Goal: Information Seeking & Learning: Learn about a topic

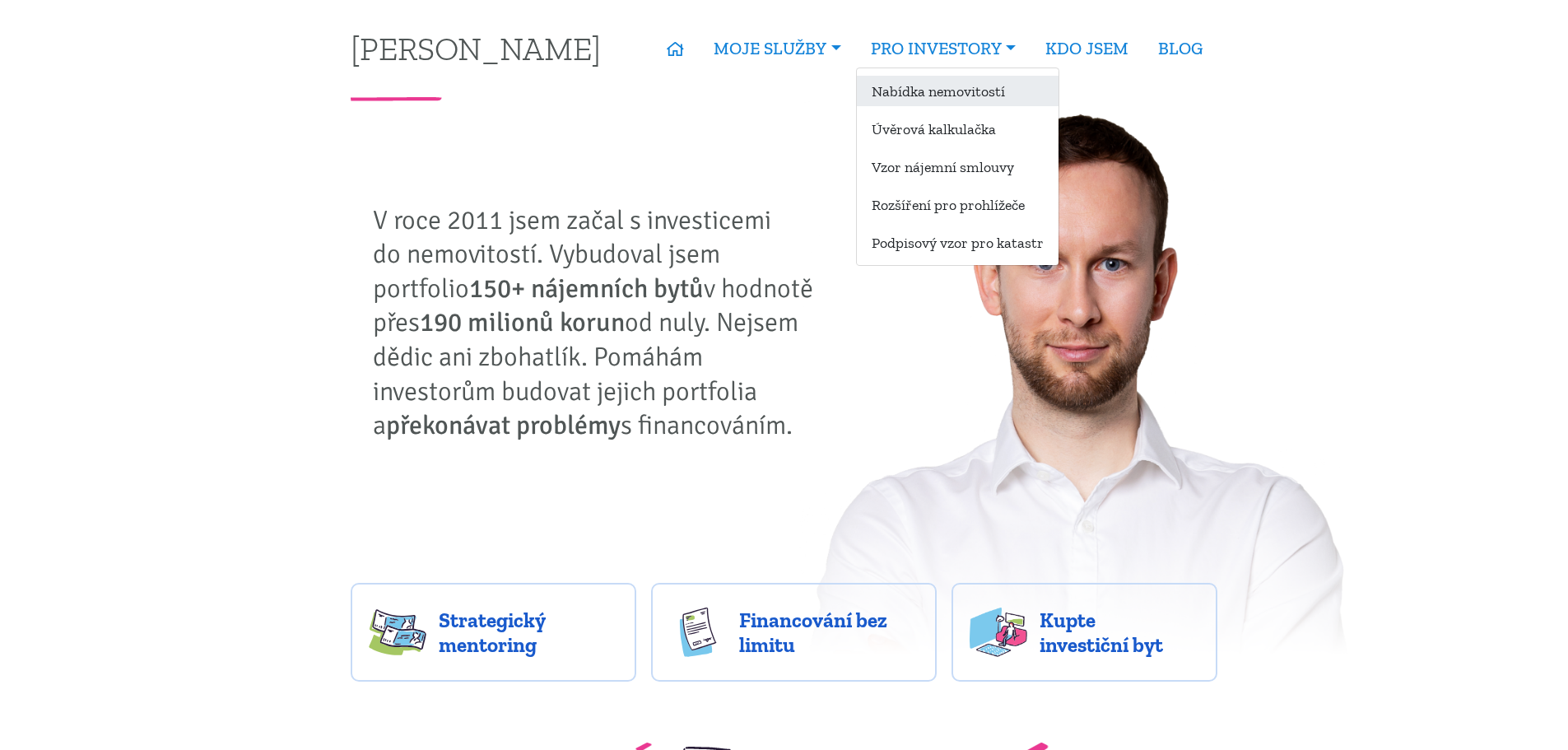
click at [907, 83] on link "Nabídka nemovitostí" at bounding box center [958, 90] width 202 height 30
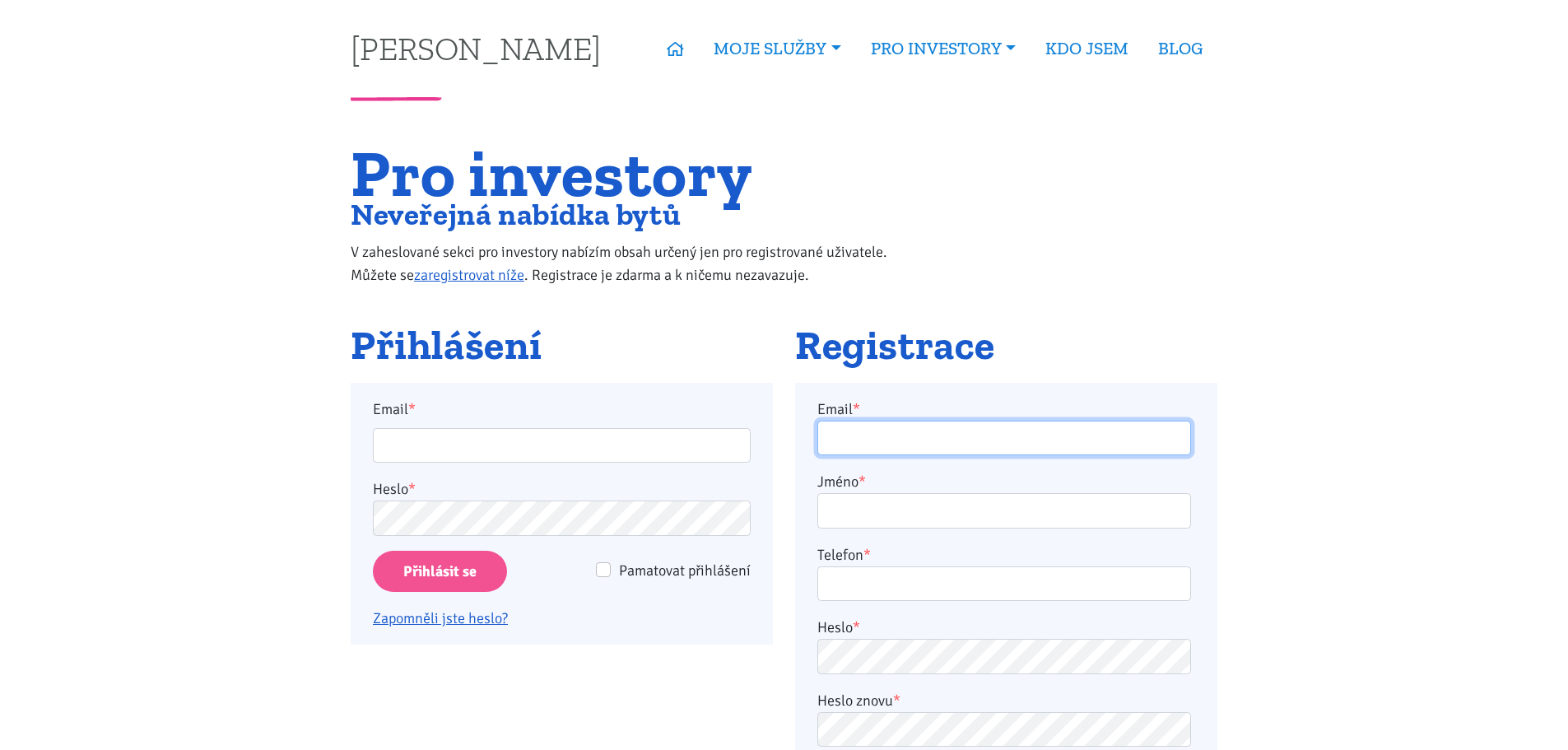
type input "[EMAIL_ADDRESS][DOMAIN_NAME]"
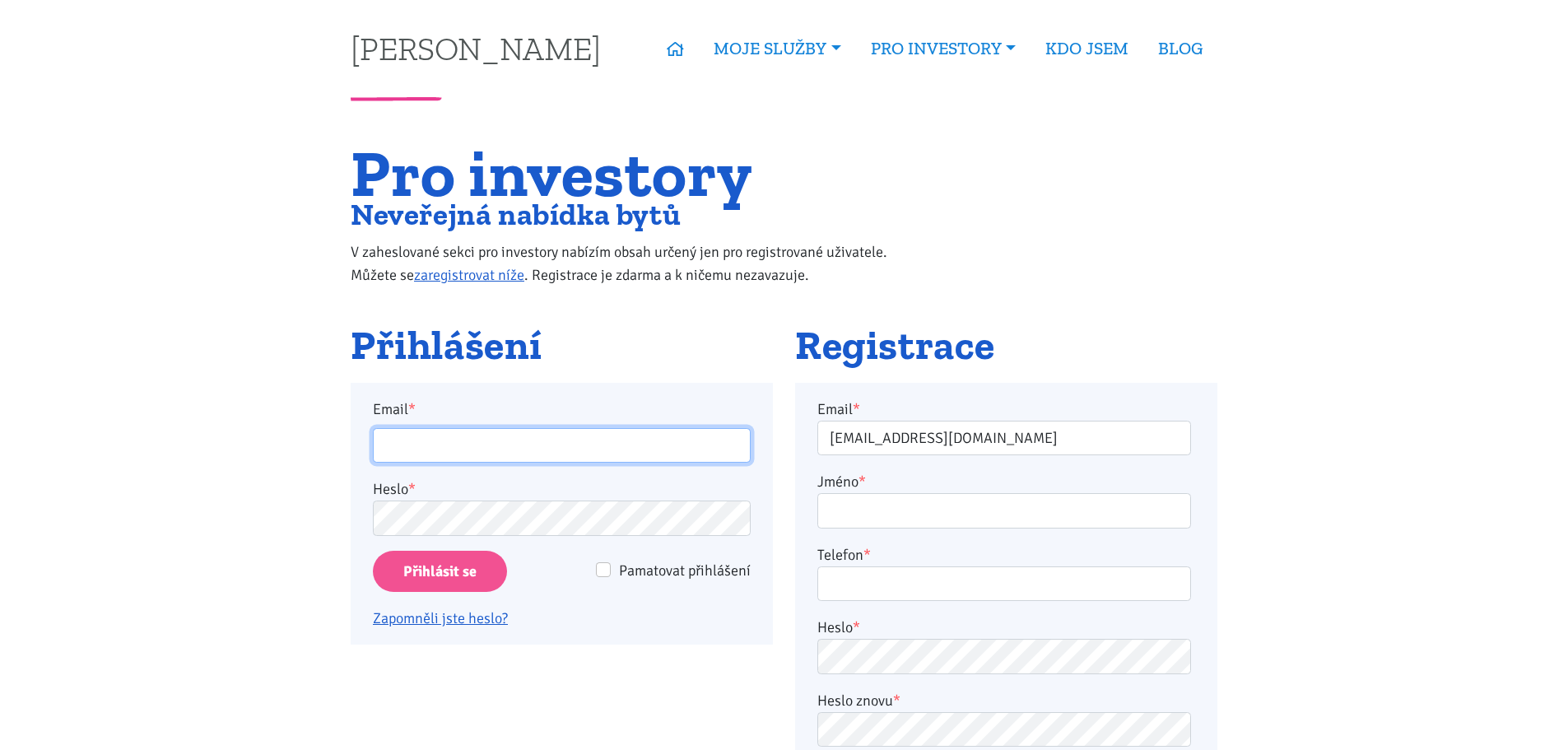
type input "pkomenda@centrum.cz"
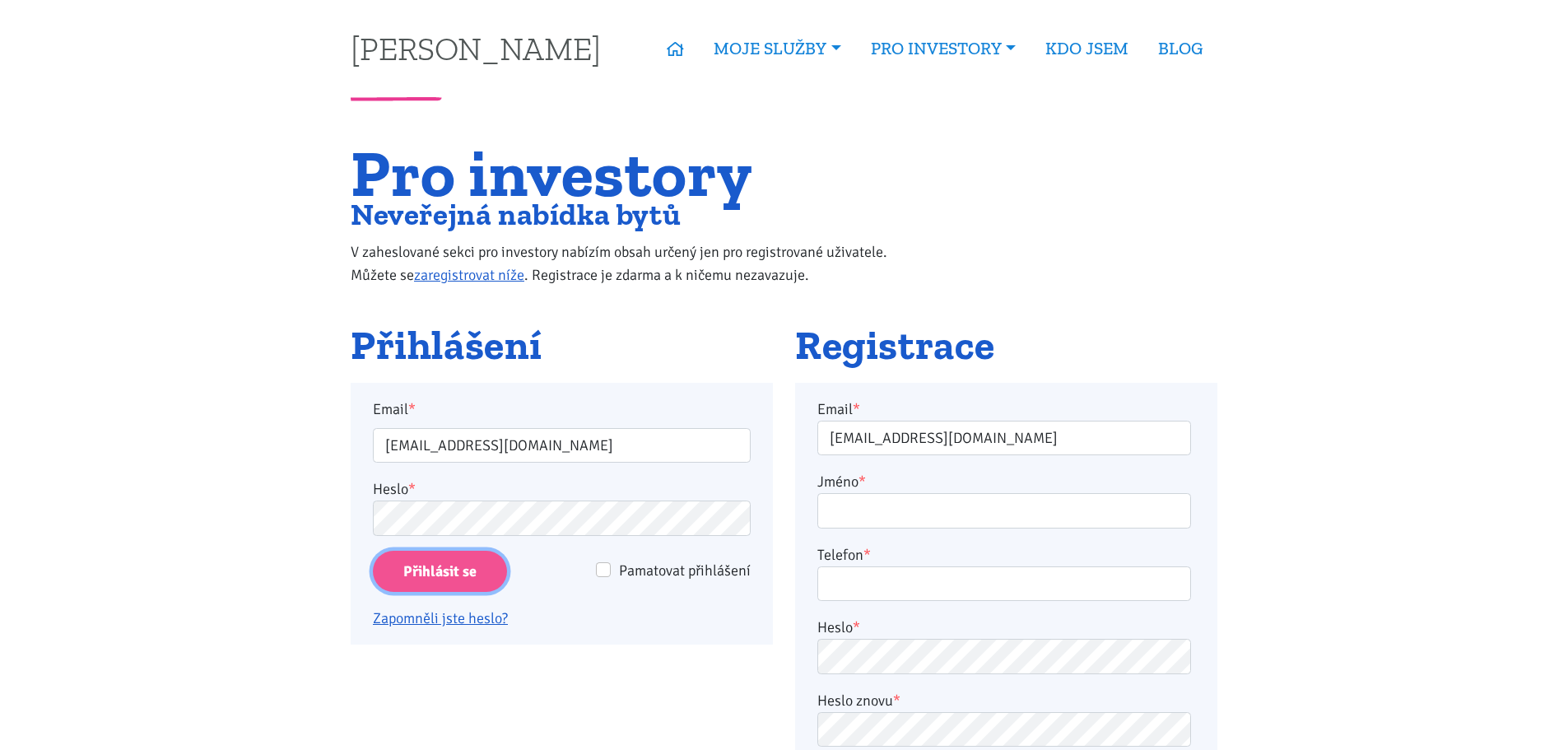
click at [456, 583] on input "Přihlásit se" at bounding box center [440, 572] width 135 height 42
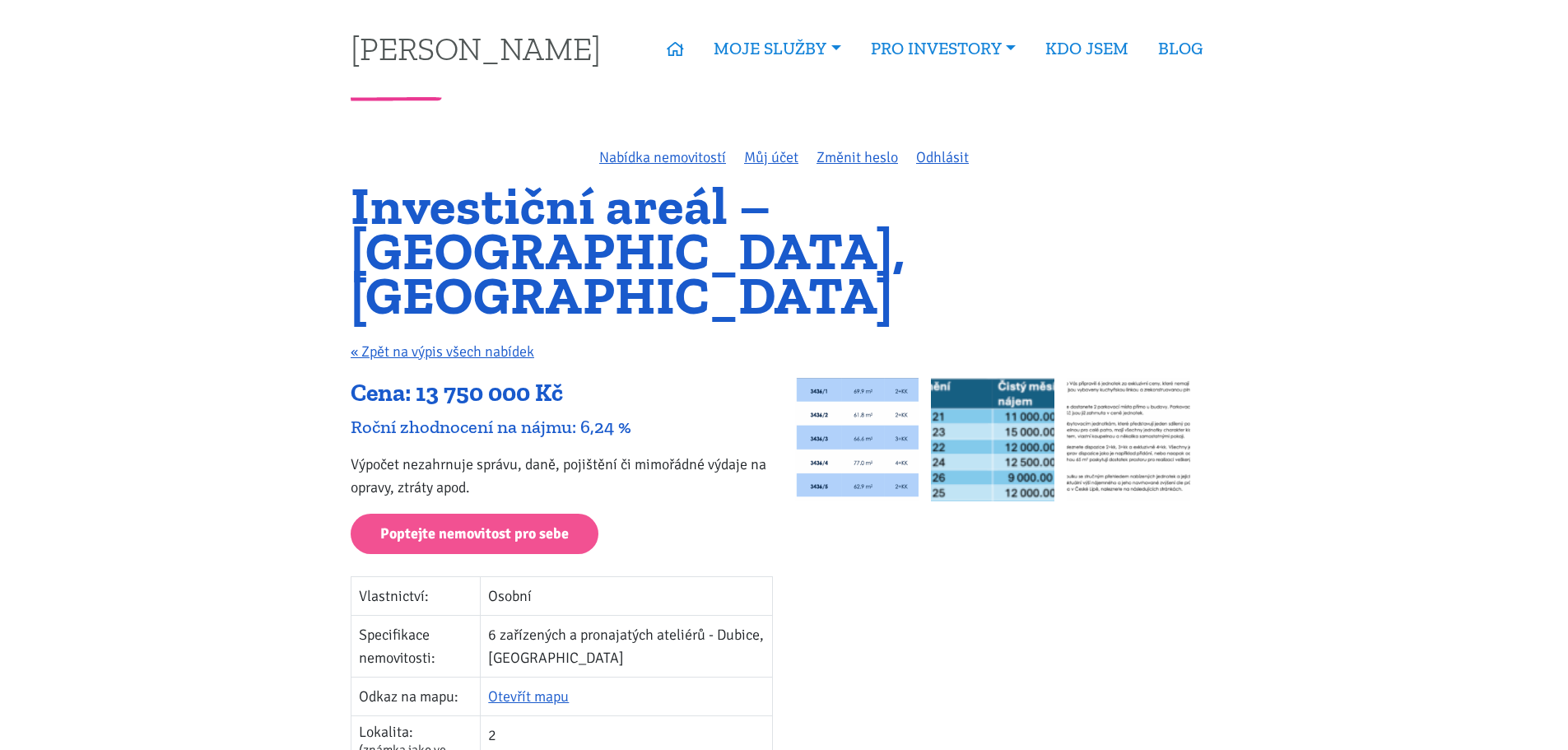
click at [877, 392] on img at bounding box center [857, 440] width 124 height 124
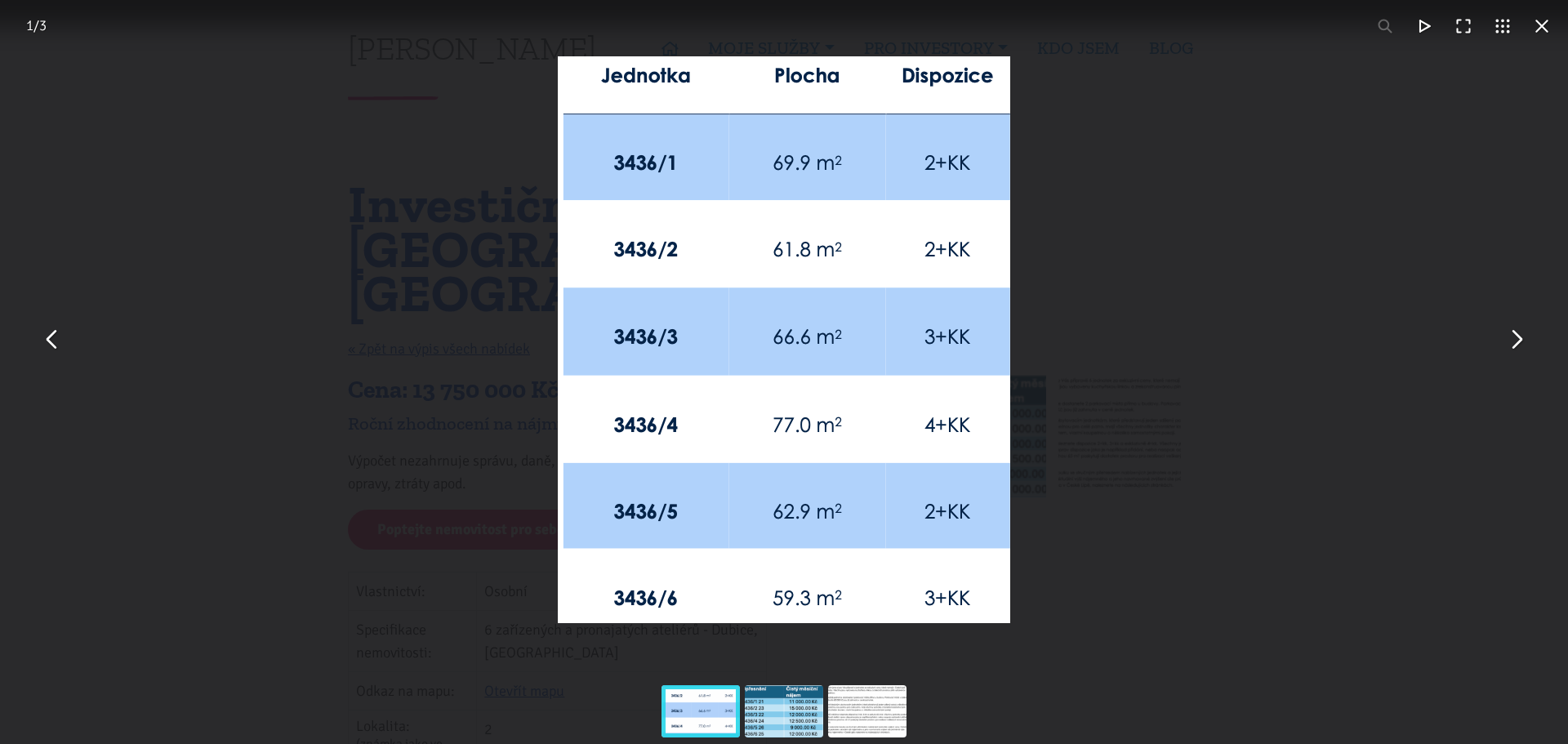
click at [1534, 354] on div "You can close this modal content with the ESC key" at bounding box center [784, 339] width 1568 height 678
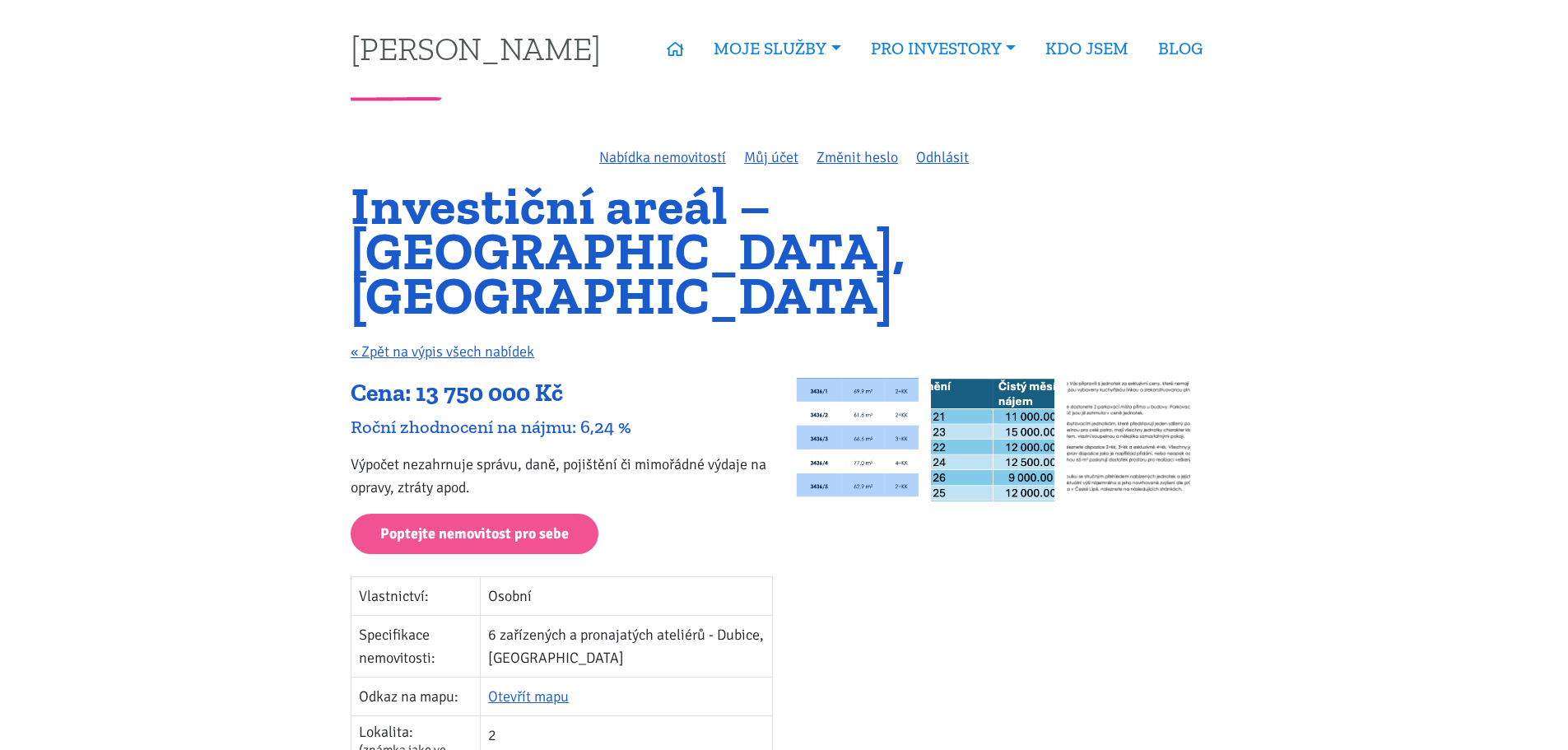
click at [964, 400] on img at bounding box center [993, 440] width 124 height 124
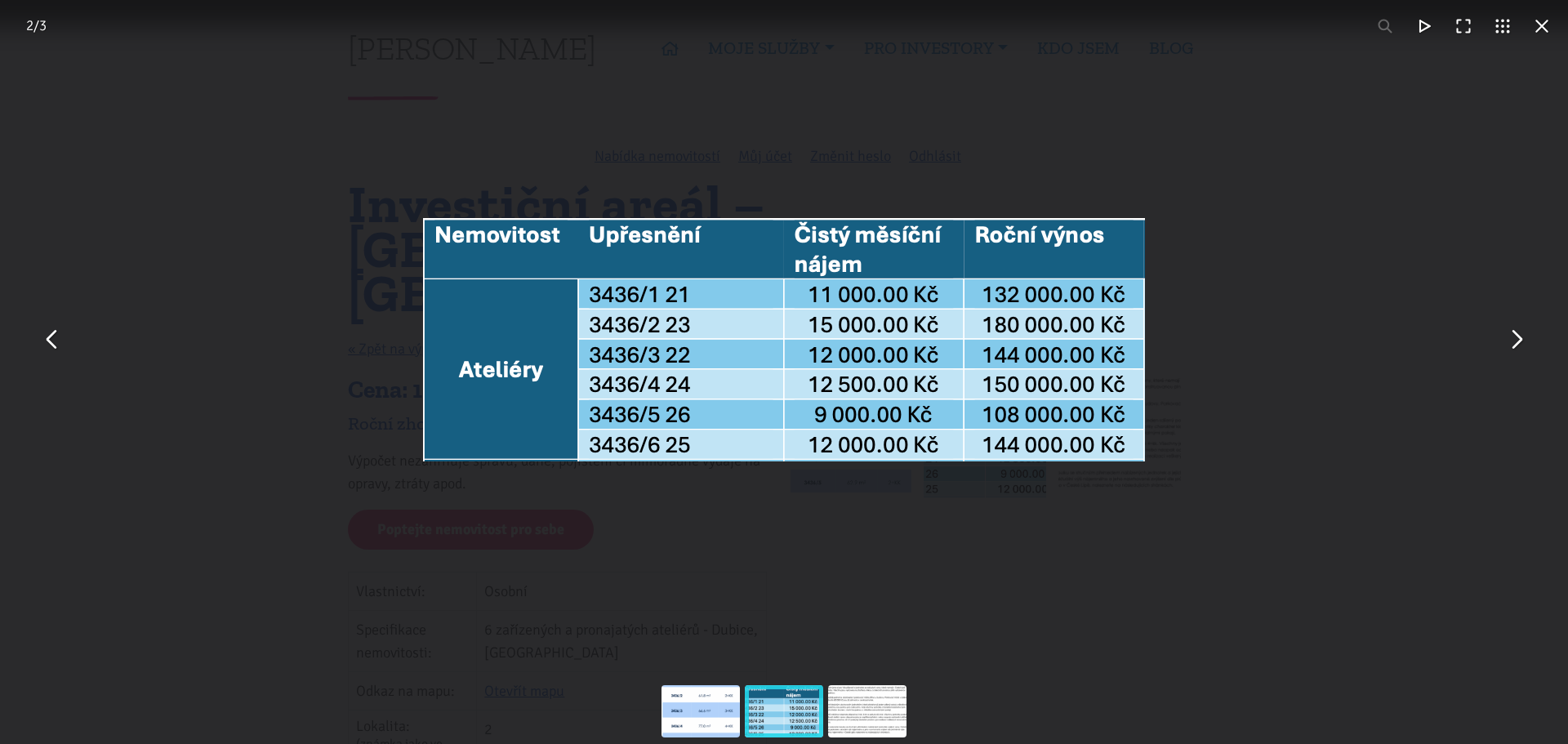
click at [1050, 556] on div "You can close this modal content with the ESC key" at bounding box center [784, 339] width 1568 height 678
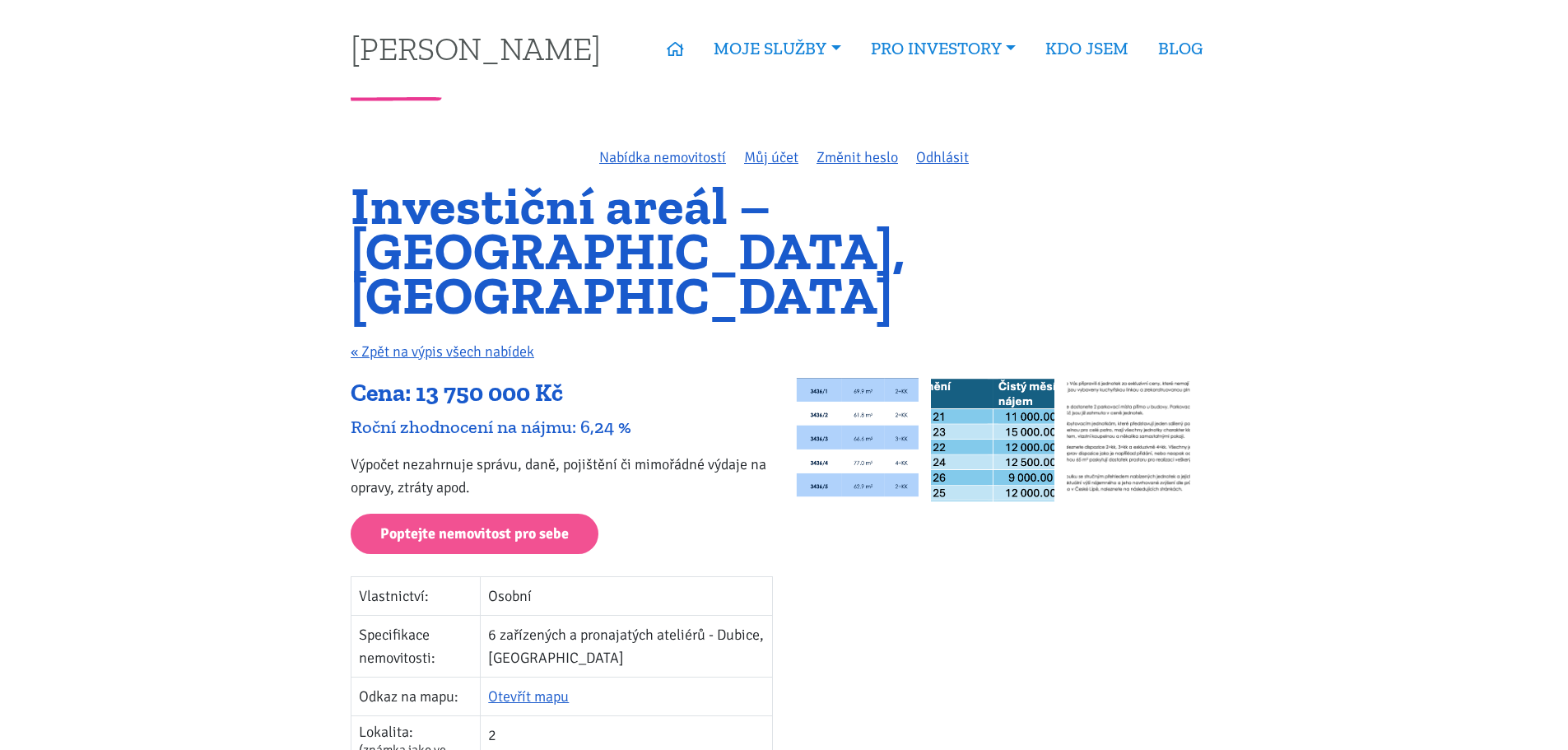
click at [1096, 430] on img at bounding box center [1128, 440] width 124 height 124
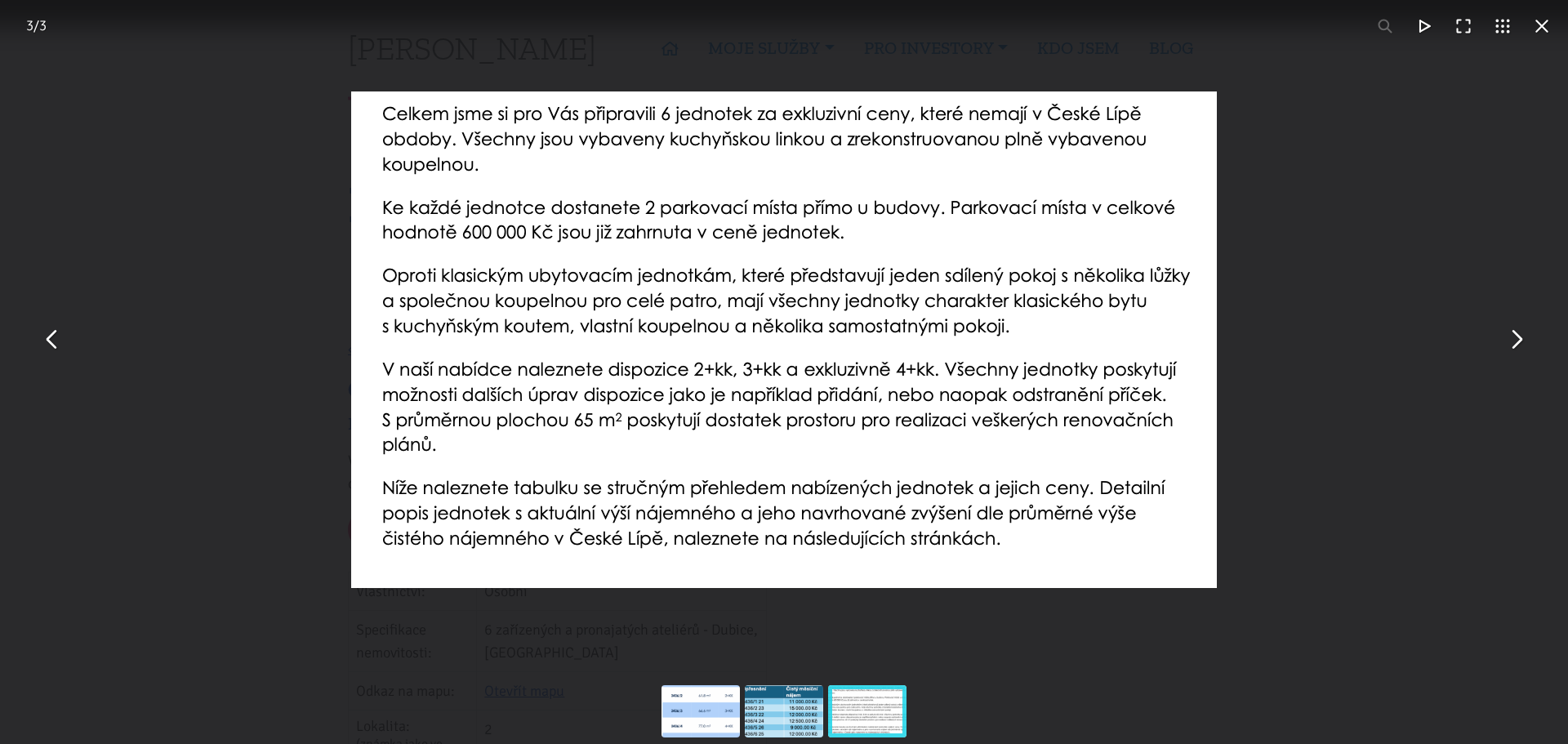
click at [806, 725] on div "You can close this modal content with the ESC key" at bounding box center [784, 711] width 83 height 65
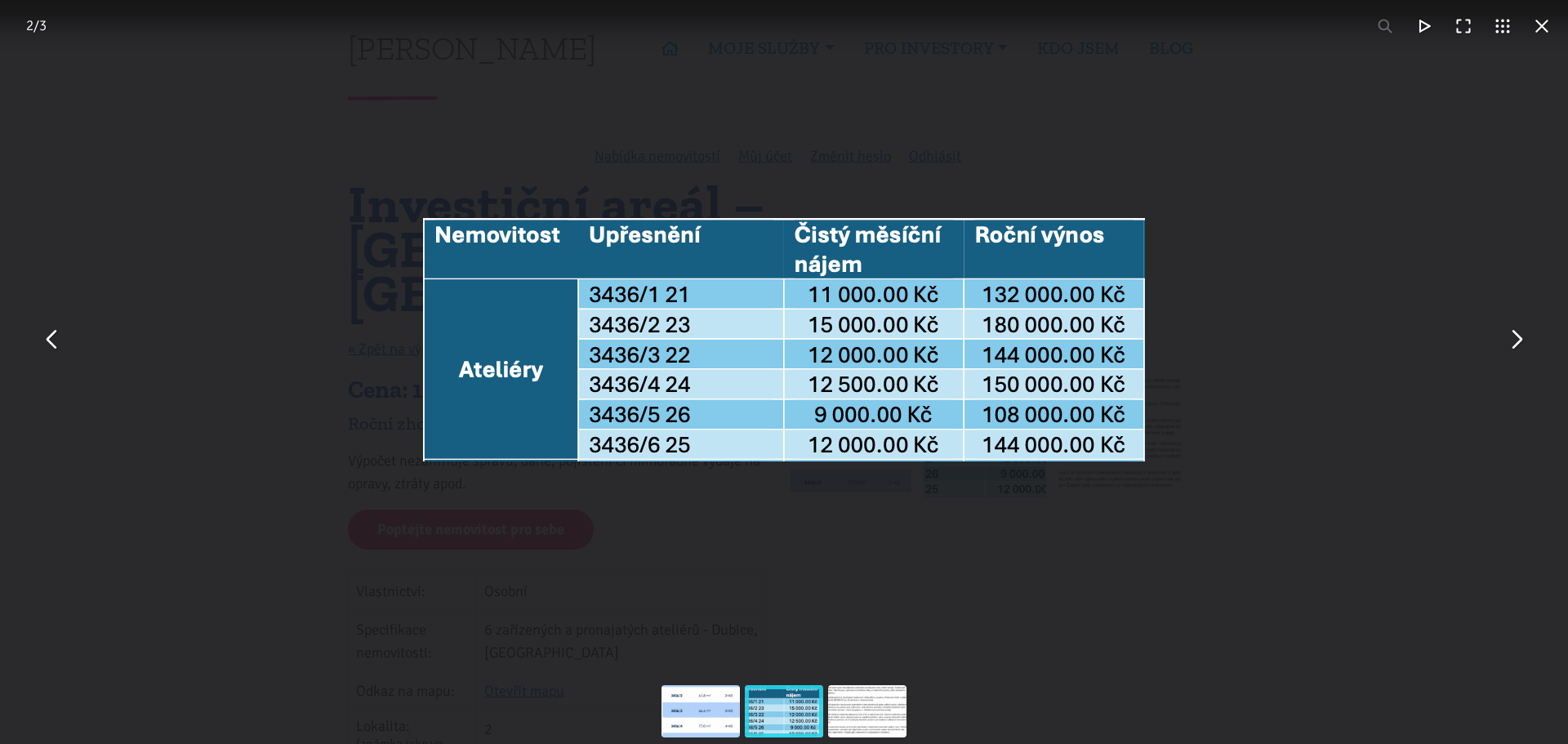
click at [687, 725] on div "You can close this modal content with the ESC key" at bounding box center [701, 711] width 83 height 65
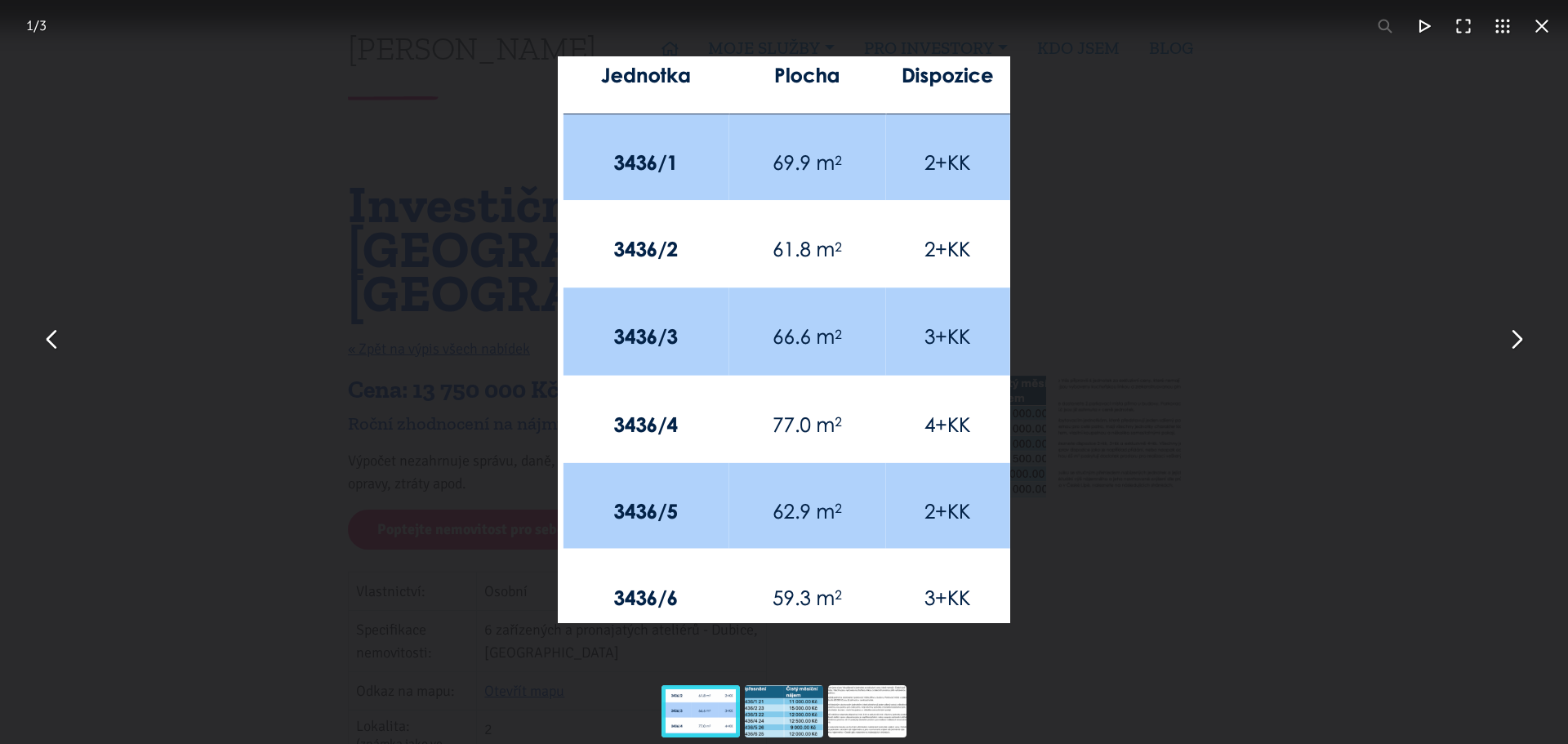
click at [766, 712] on div "You can close this modal content with the ESC key" at bounding box center [784, 711] width 83 height 65
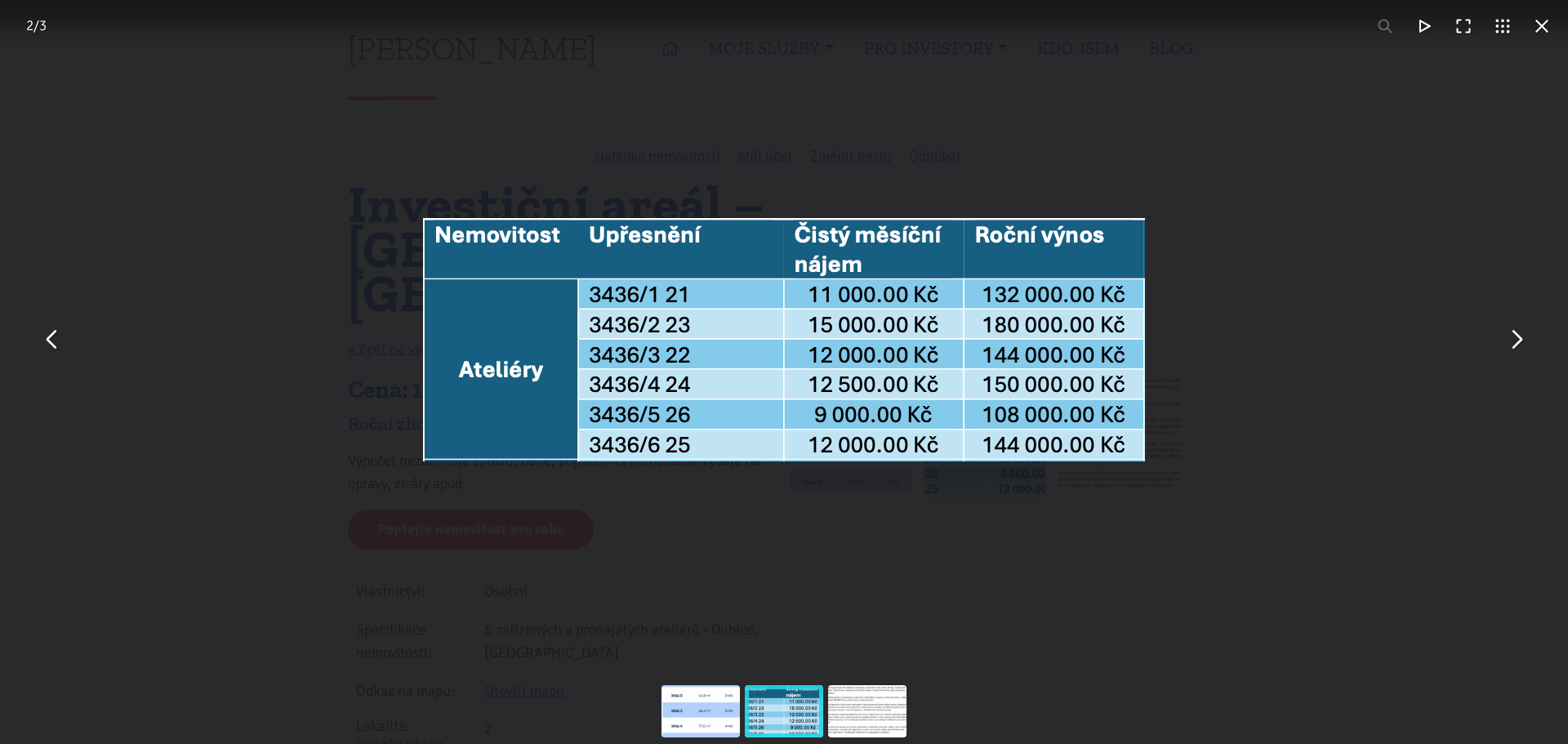
click at [701, 721] on div "You can close this modal content with the ESC key" at bounding box center [701, 711] width 83 height 65
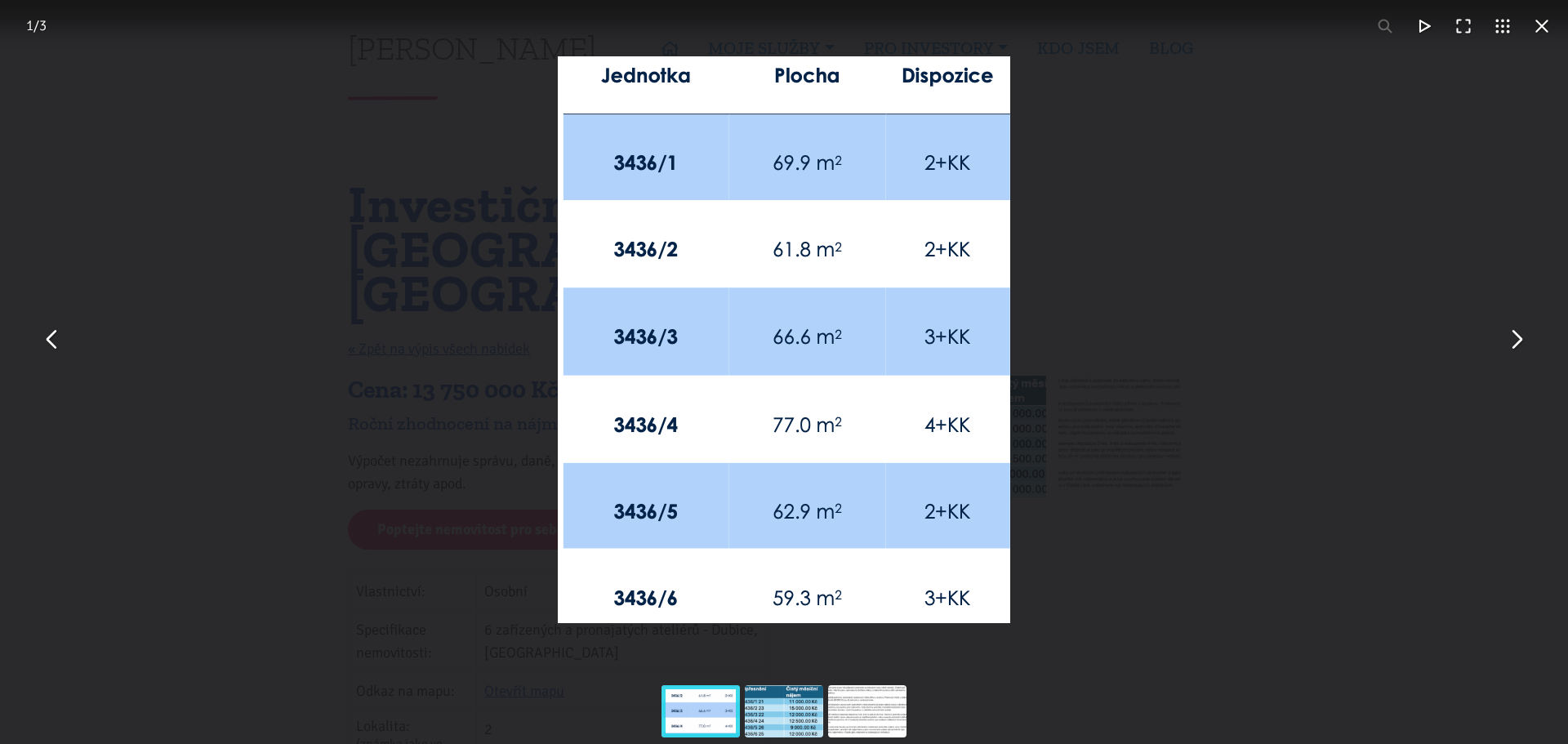
click at [763, 693] on div "You can close this modal content with the ESC key" at bounding box center [784, 711] width 83 height 65
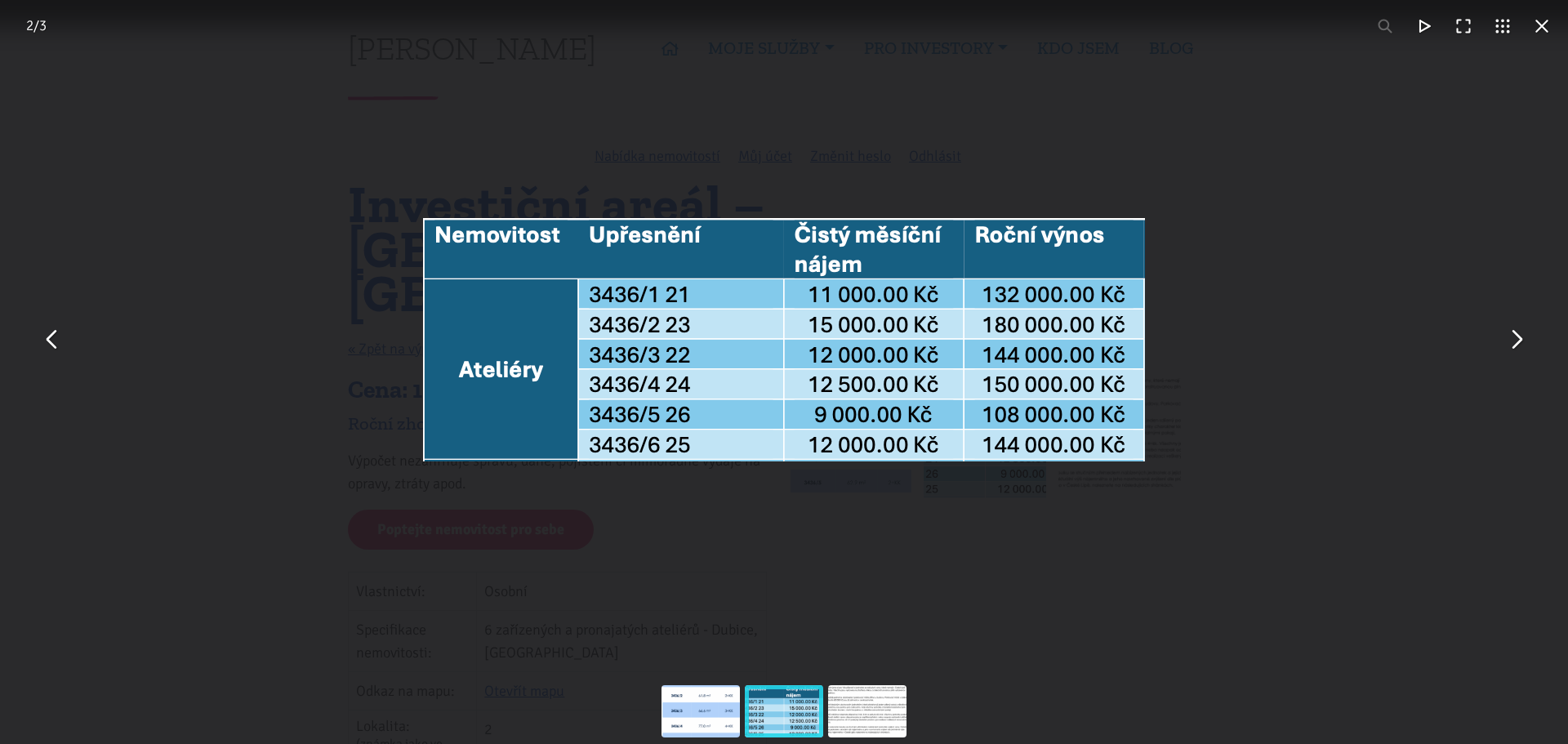
click at [1127, 554] on div "You can close this modal content with the ESC key" at bounding box center [784, 339] width 1568 height 678
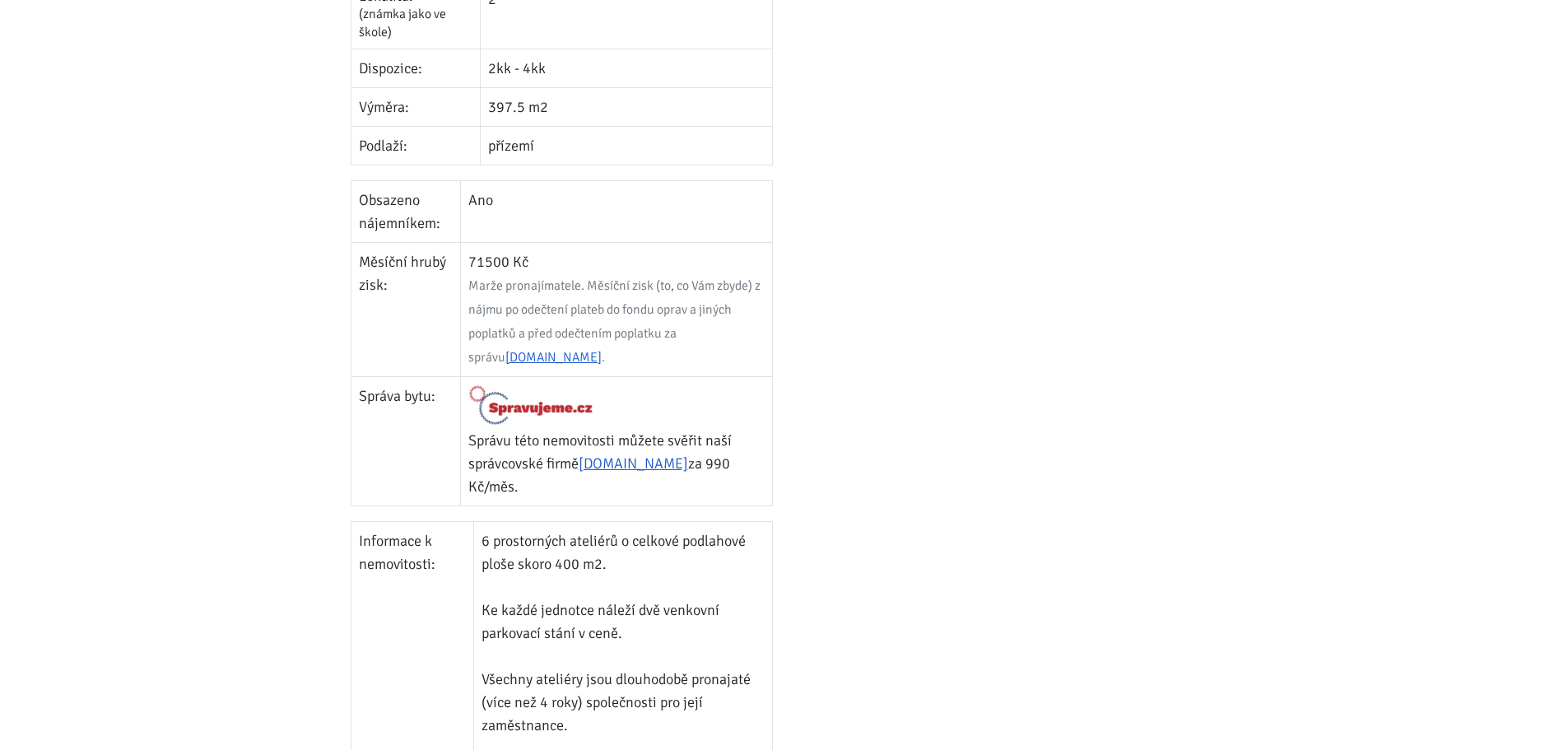
scroll to position [658, 0]
